Goal: Find specific page/section: Find specific page/section

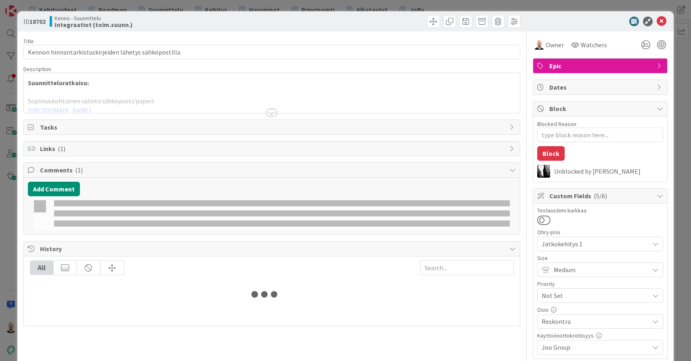
type textarea "x"
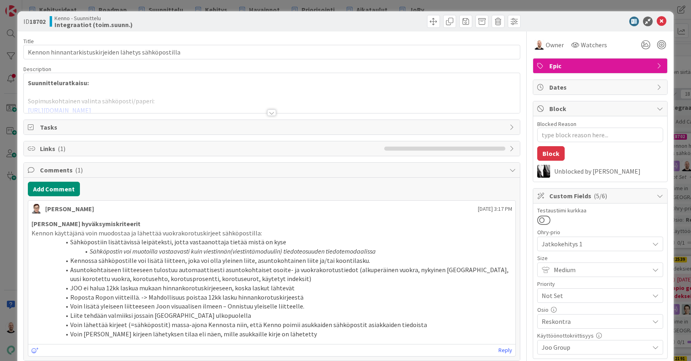
click at [342, 6] on div "ID 18702 Kenno - Suunnittelu Integraatiot (toim.suunn.) Title 53 / 128 Kennon h…" at bounding box center [345, 180] width 691 height 361
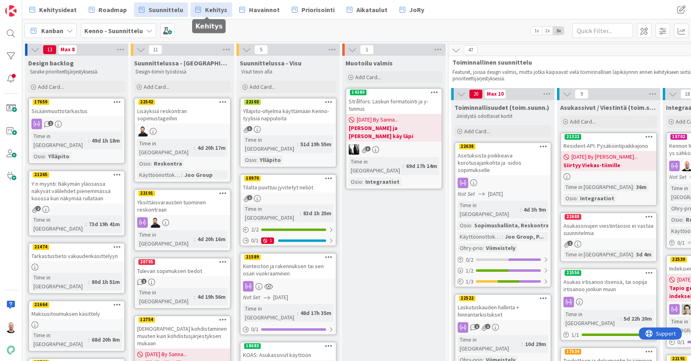
click at [207, 10] on span "Kehitys" at bounding box center [216, 10] width 22 height 10
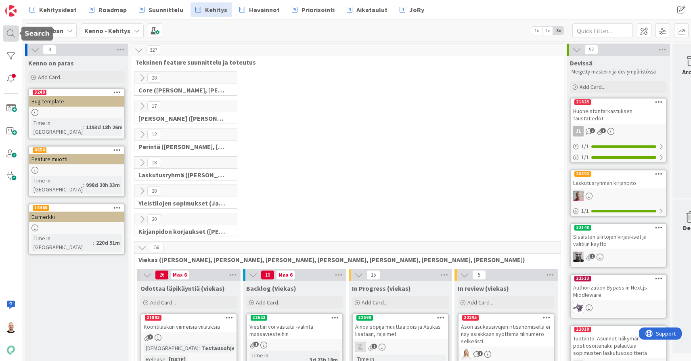
click at [11, 36] on div at bounding box center [11, 33] width 16 height 16
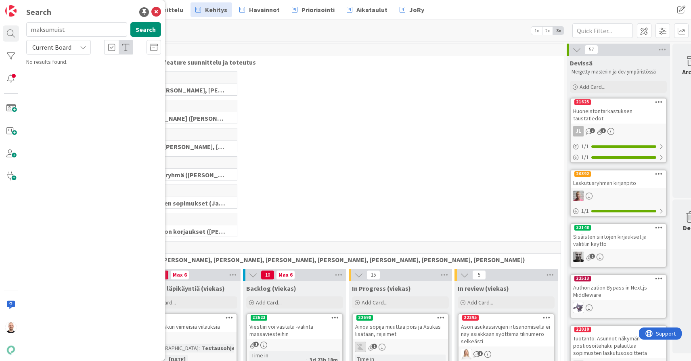
click at [74, 49] on div "Current Board" at bounding box center [58, 47] width 65 height 15
click at [71, 81] on span "All Boards" at bounding box center [73, 81] width 84 height 12
click at [91, 31] on input "maksumuist" at bounding box center [76, 29] width 101 height 15
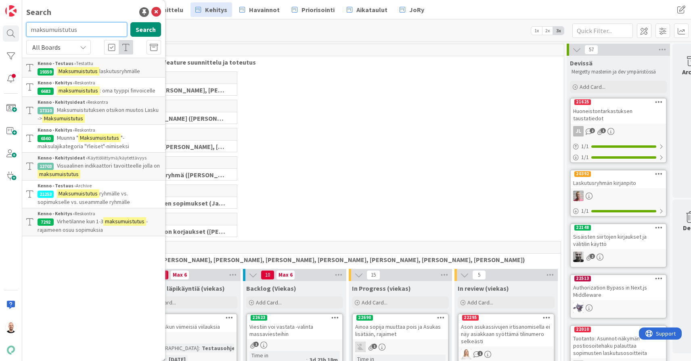
click at [81, 30] on input "maksumuistutus" at bounding box center [76, 29] width 101 height 15
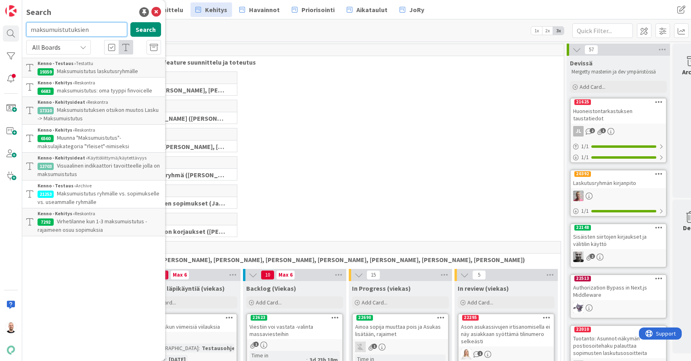
type input "maksumuistutuksien"
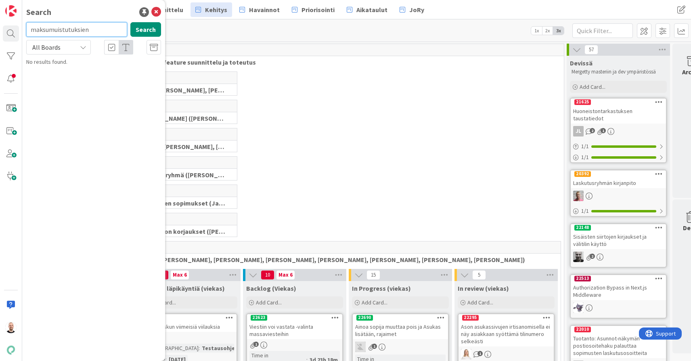
click at [76, 31] on input "maksumuistutuksien" at bounding box center [76, 29] width 101 height 15
click at [155, 10] on icon at bounding box center [156, 12] width 10 height 10
